Goal: Transaction & Acquisition: Purchase product/service

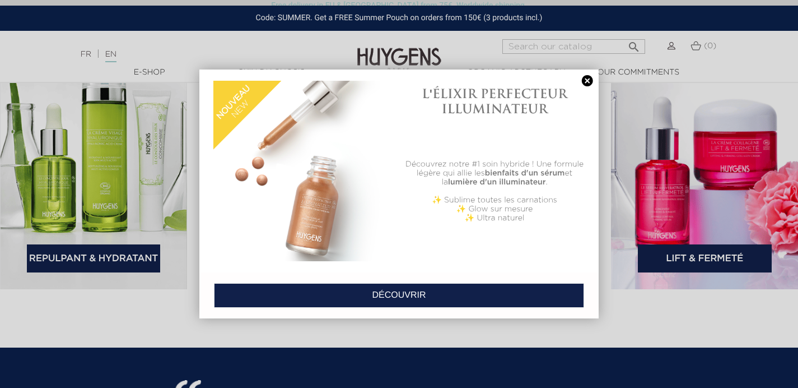
scroll to position [1691, 0]
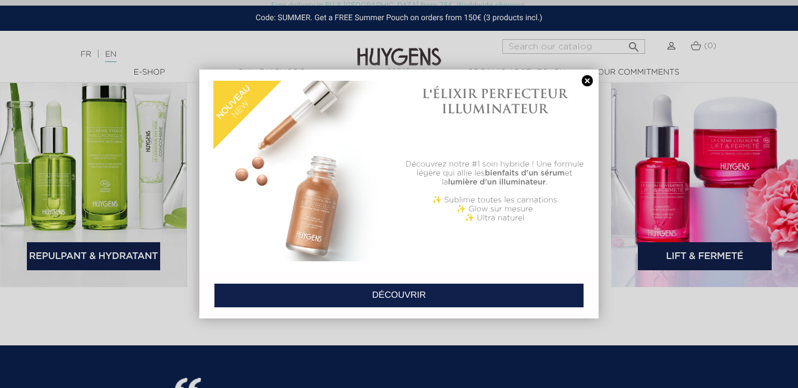
click at [588, 79] on link at bounding box center [588, 81] width 16 height 12
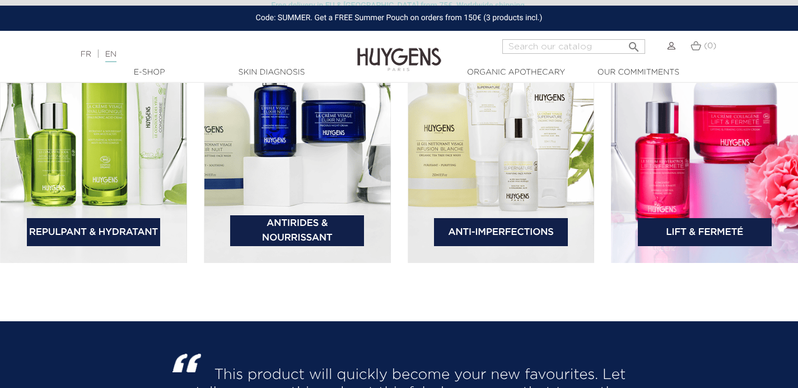
scroll to position [1691, 0]
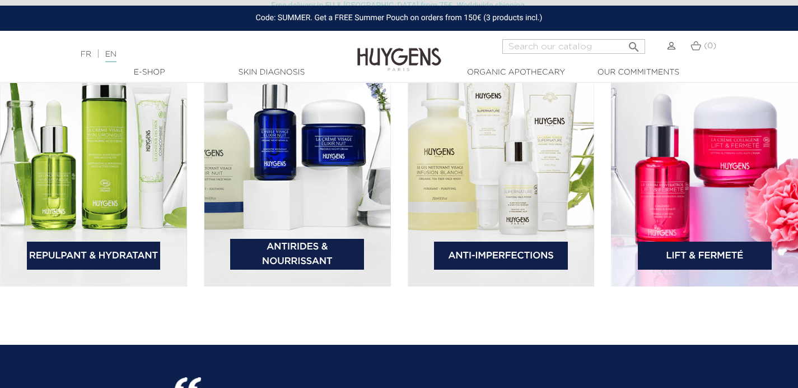
click at [696, 48] on img at bounding box center [695, 46] width 11 height 10
click at [489, 256] on link "Anti-Imperfections" at bounding box center [501, 255] width 134 height 28
click at [490, 255] on link "Anti-Imperfections" at bounding box center [501, 255] width 134 height 28
click at [493, 253] on link "Anti-Imperfections" at bounding box center [501, 255] width 134 height 28
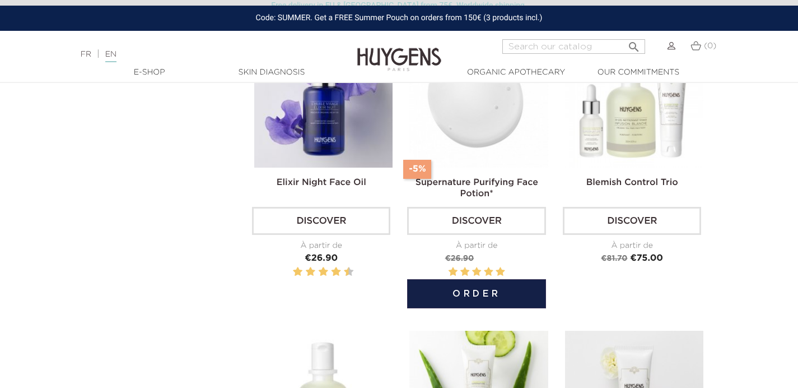
scroll to position [431, 0]
